Goal: Browse casually

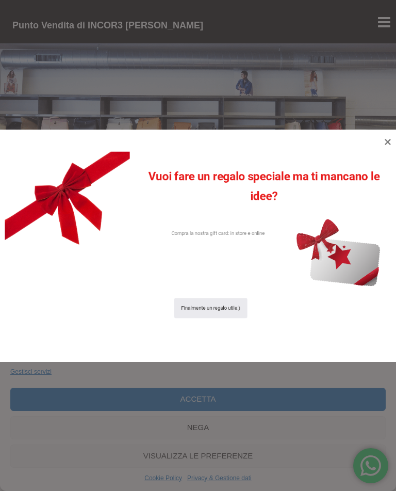
click at [388, 140] on icon at bounding box center [388, 142] width 6 height 6
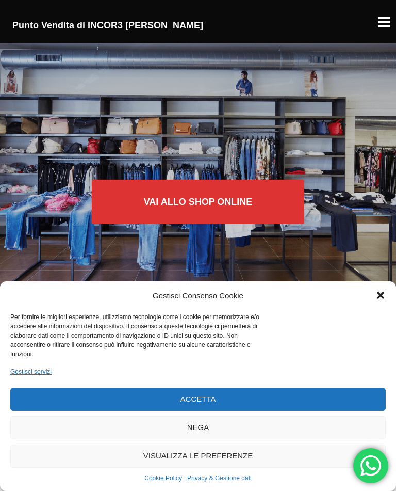
click at [382, 296] on icon "Chiudi la finestra di dialogo" at bounding box center [380, 295] width 7 height 7
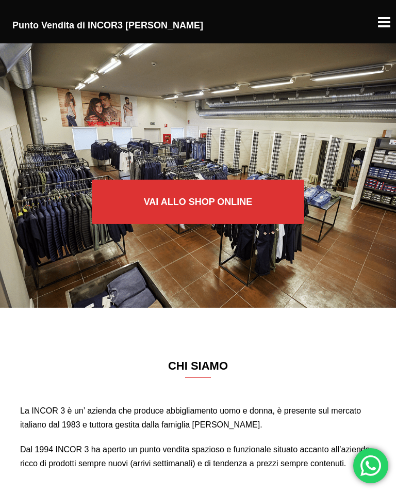
click at [240, 200] on link "Vai allo SHOP ONLINE" at bounding box center [198, 202] width 213 height 44
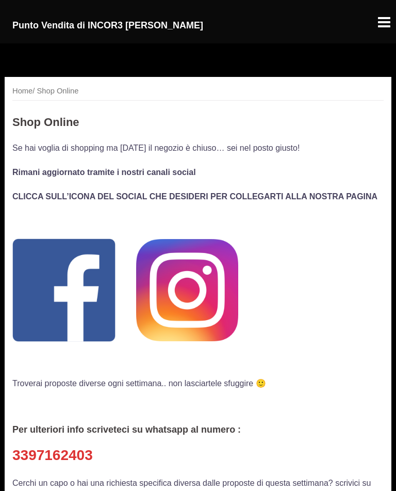
click at [386, 25] on div at bounding box center [384, 17] width 14 height 14
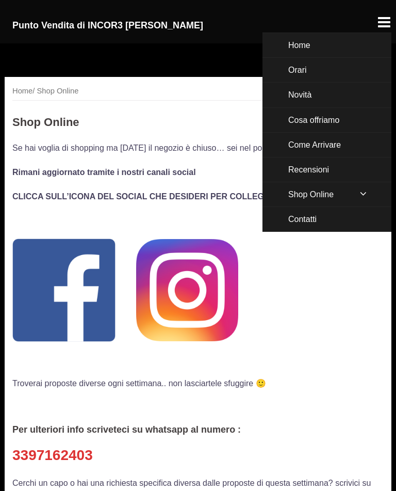
click at [301, 95] on link "Novità" at bounding box center [327, 95] width 129 height 24
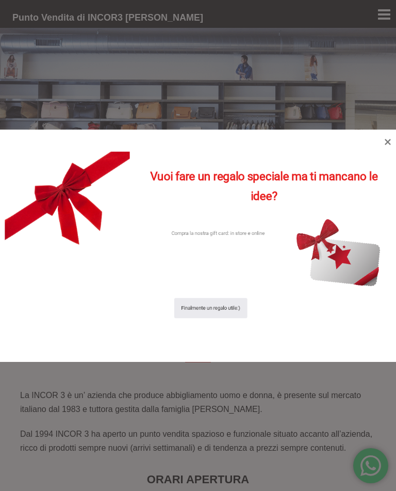
scroll to position [1797, 0]
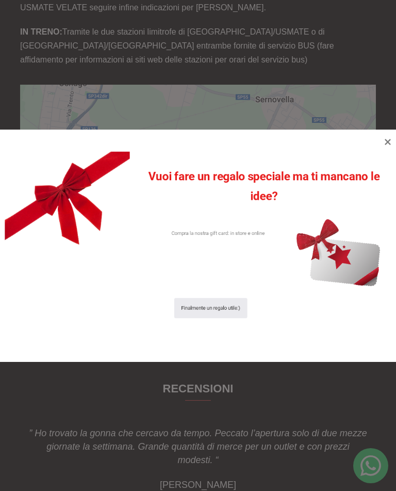
click at [386, 136] on icon at bounding box center [388, 142] width 12 height 12
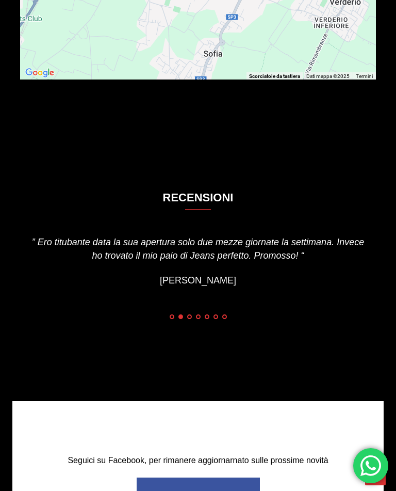
scroll to position [1962, 0]
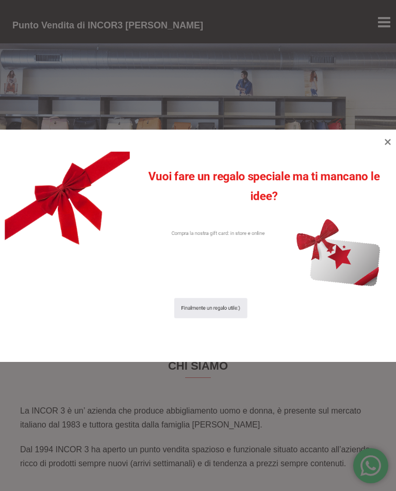
click at [388, 147] on icon at bounding box center [388, 142] width 12 height 12
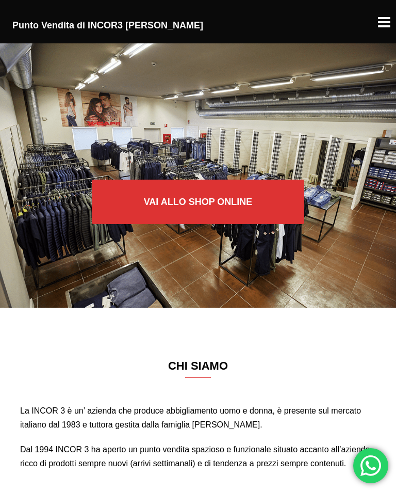
click at [219, 197] on link "Vai allo SHOP ONLINE" at bounding box center [198, 202] width 213 height 44
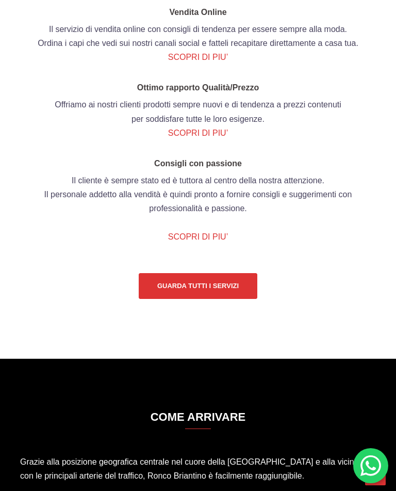
scroll to position [1334, 0]
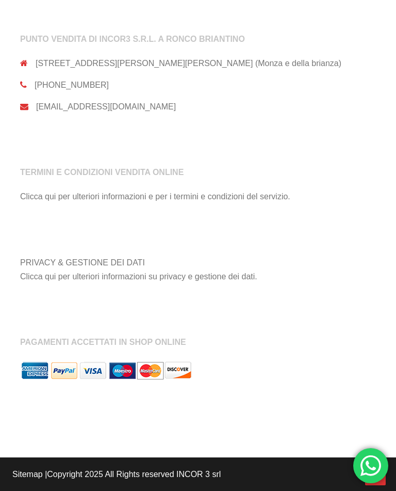
click at [341, 279] on aside "PRIVACY & GESTIONE DEI DATI Clicca qui per ulteriori informazioni su privacy e …" at bounding box center [198, 257] width 356 height 54
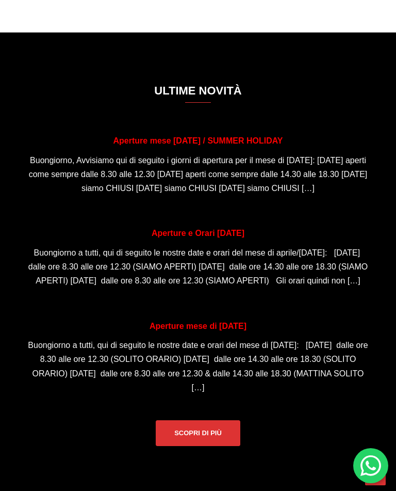
scroll to position [691, 0]
